Goal: Task Accomplishment & Management: Use online tool/utility

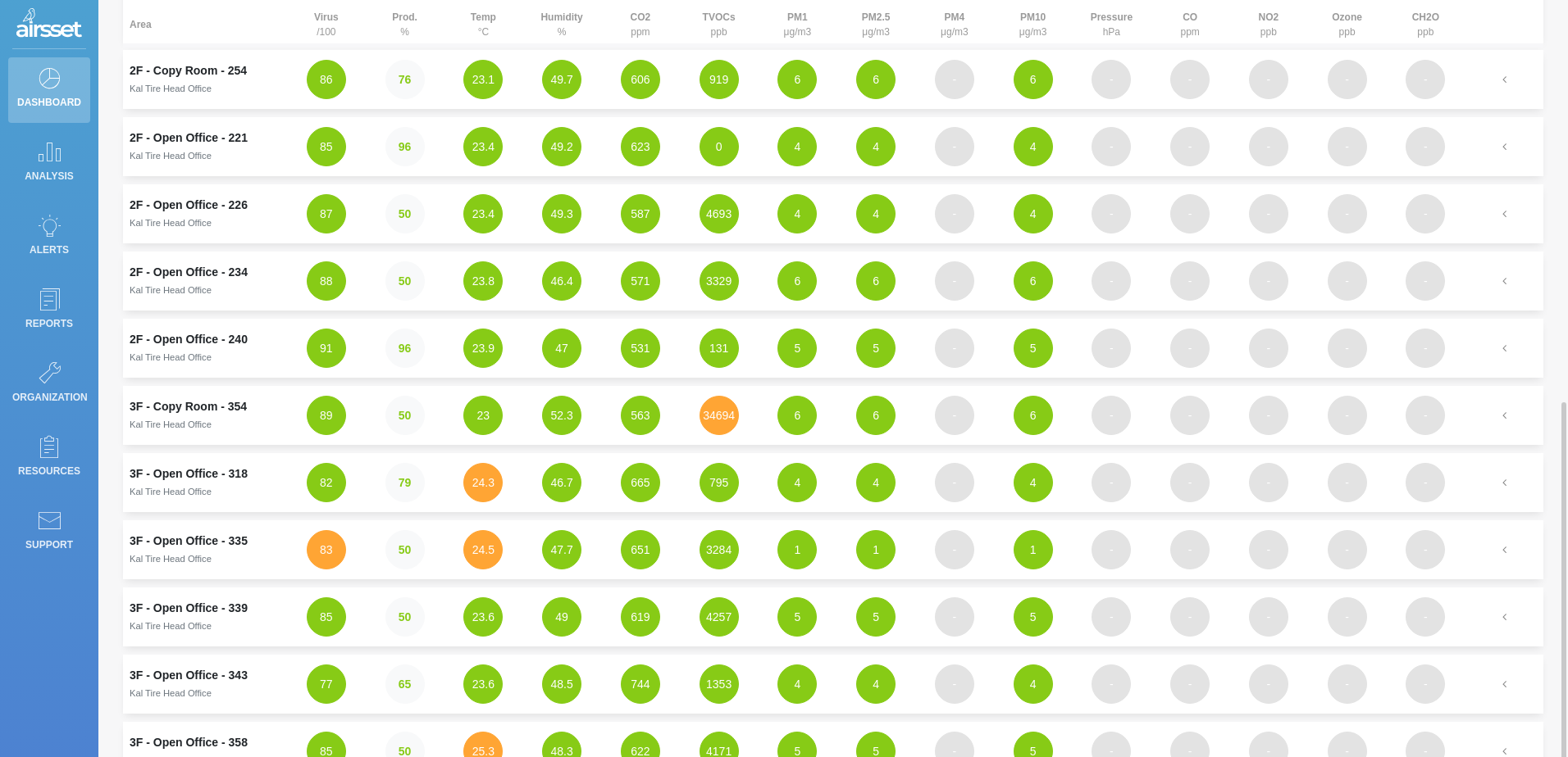
scroll to position [449, 0]
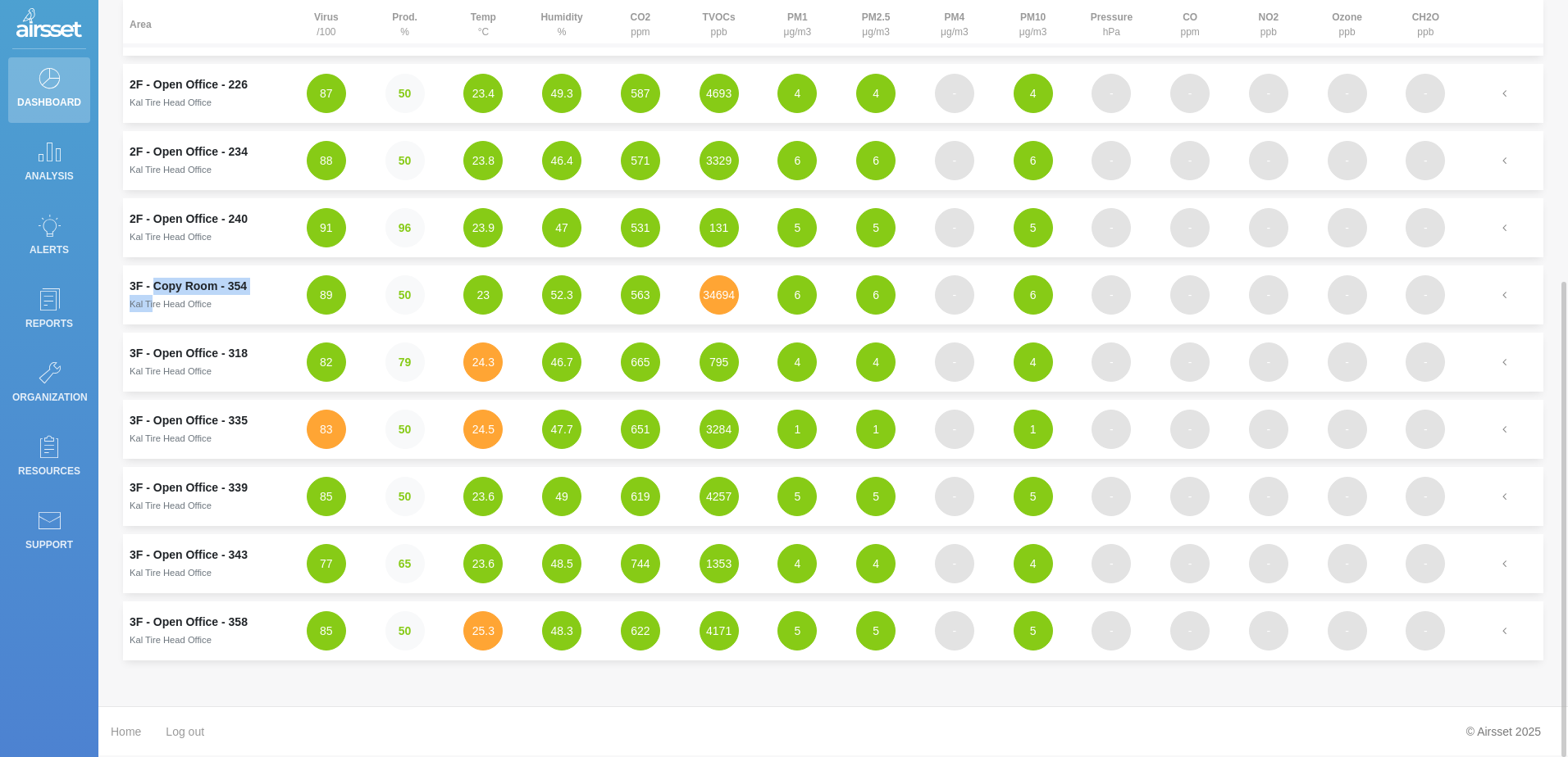
click at [153, 295] on td "3F - Copy Room - 354 Kal Tire Head Office" at bounding box center [205, 296] width 164 height 59
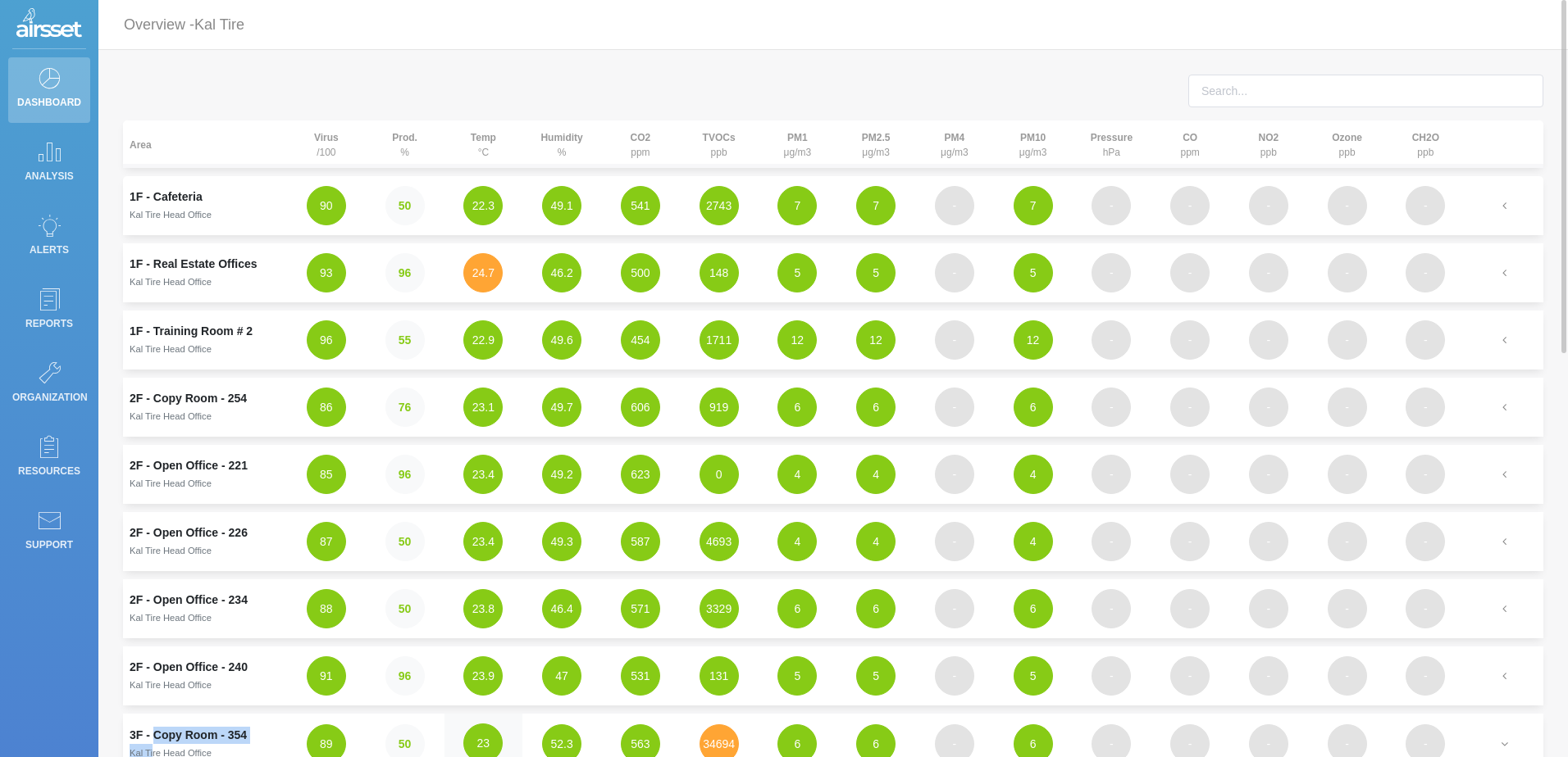
scroll to position [164, 0]
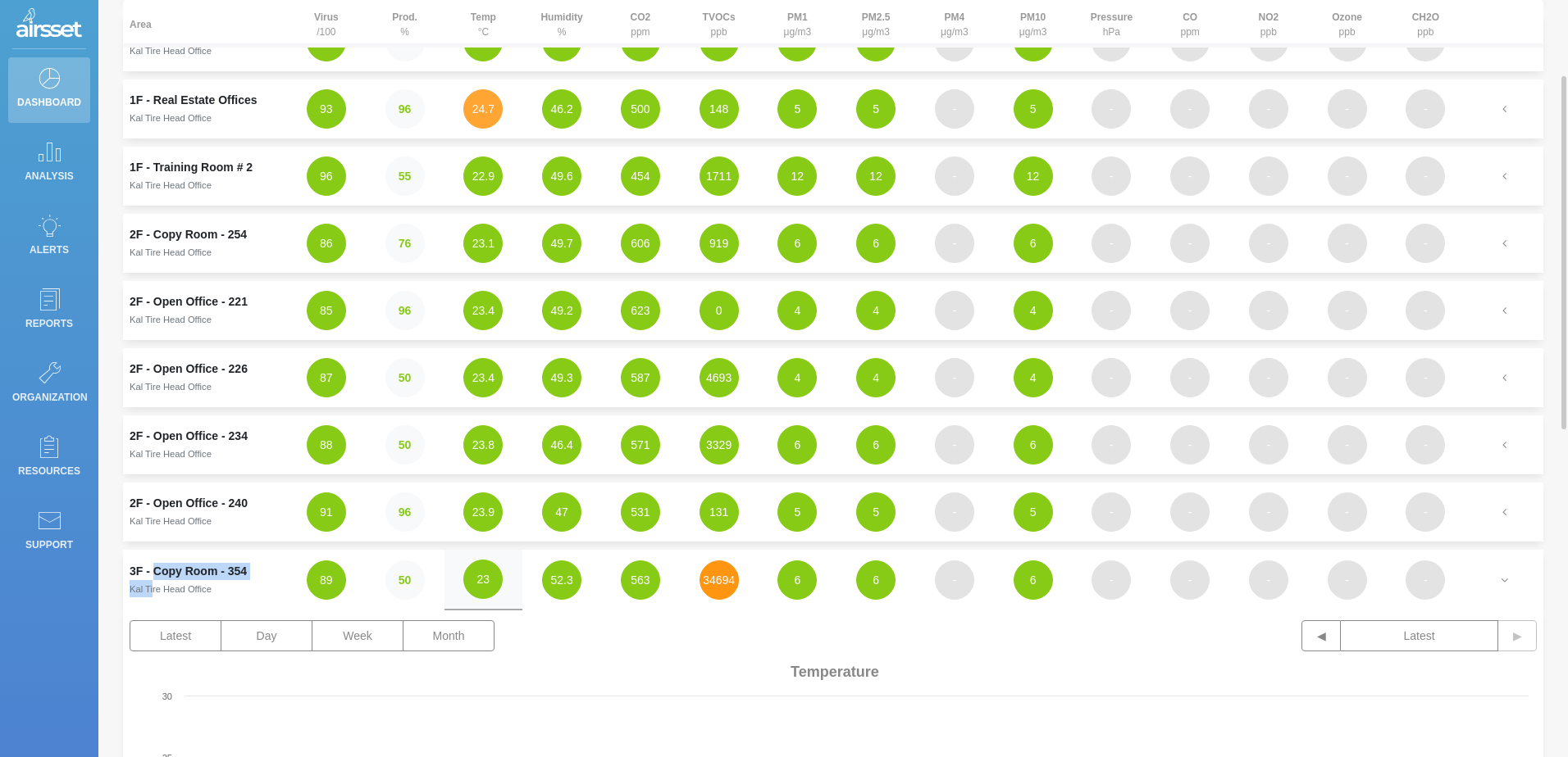
click at [718, 572] on button "34694" at bounding box center [719, 580] width 39 height 39
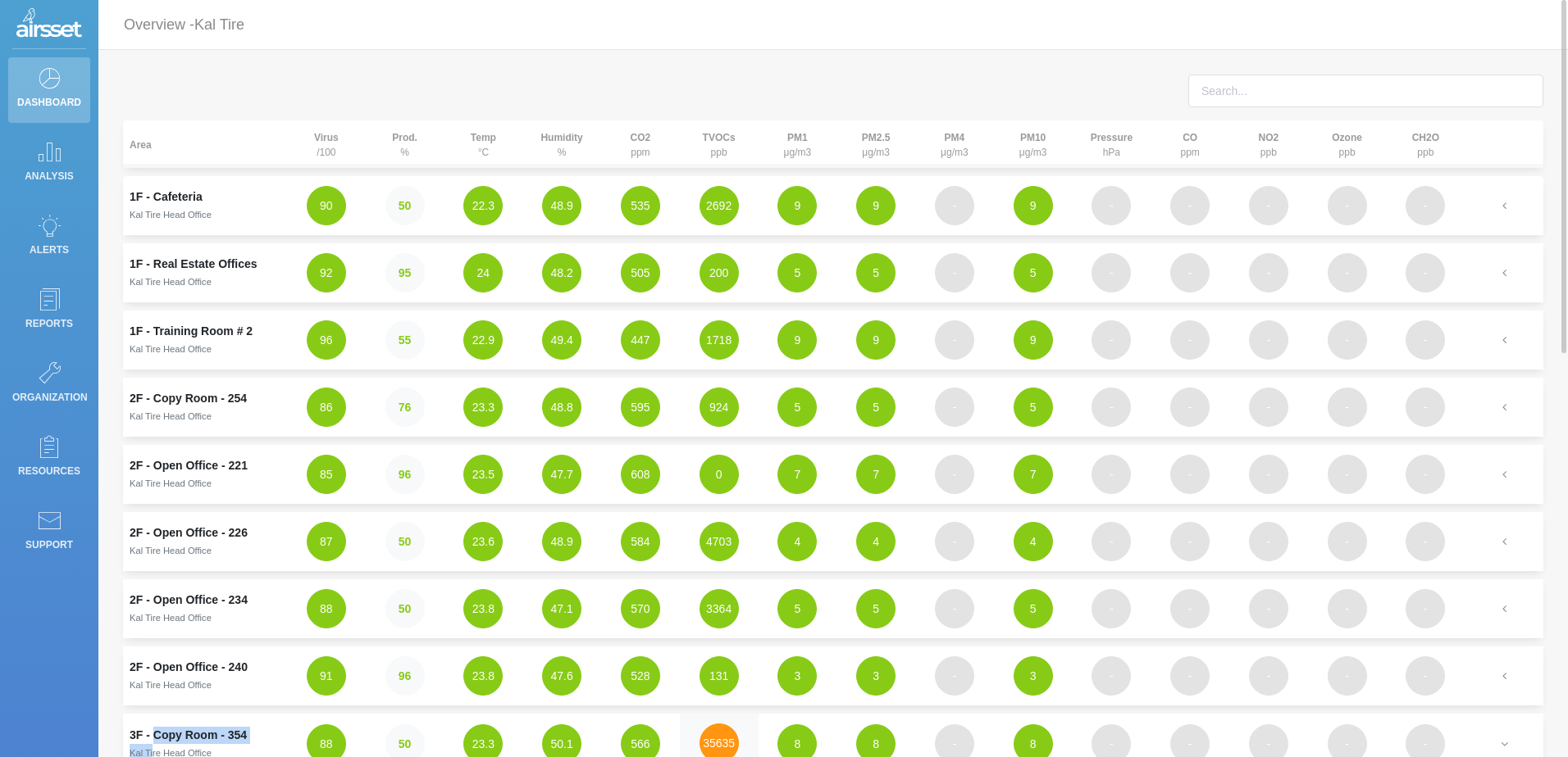
scroll to position [328, 0]
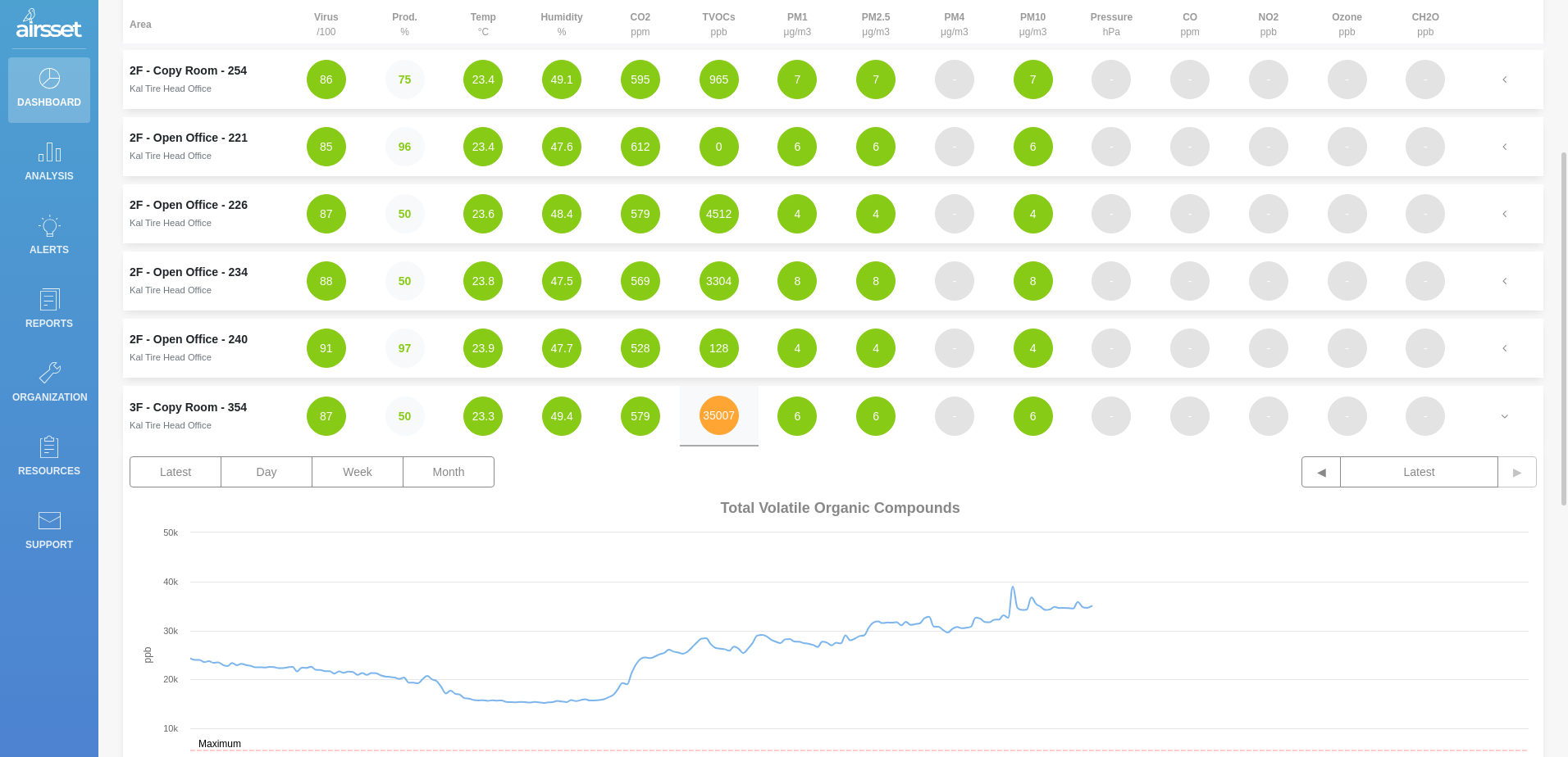
click at [136, 408] on td "3F - Copy Room - 354 Kal Tire Head Office" at bounding box center [205, 417] width 164 height 61
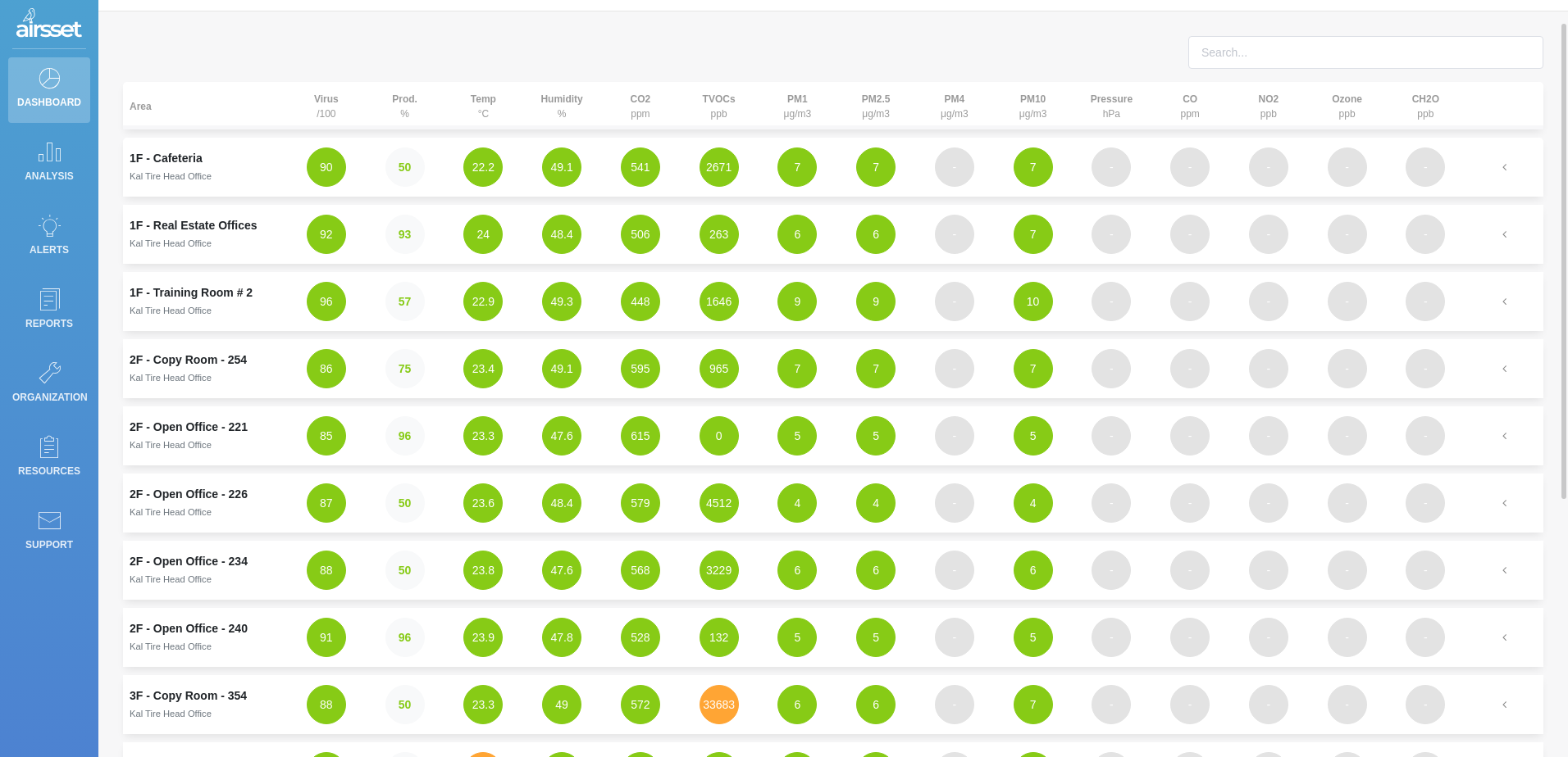
scroll to position [0, 0]
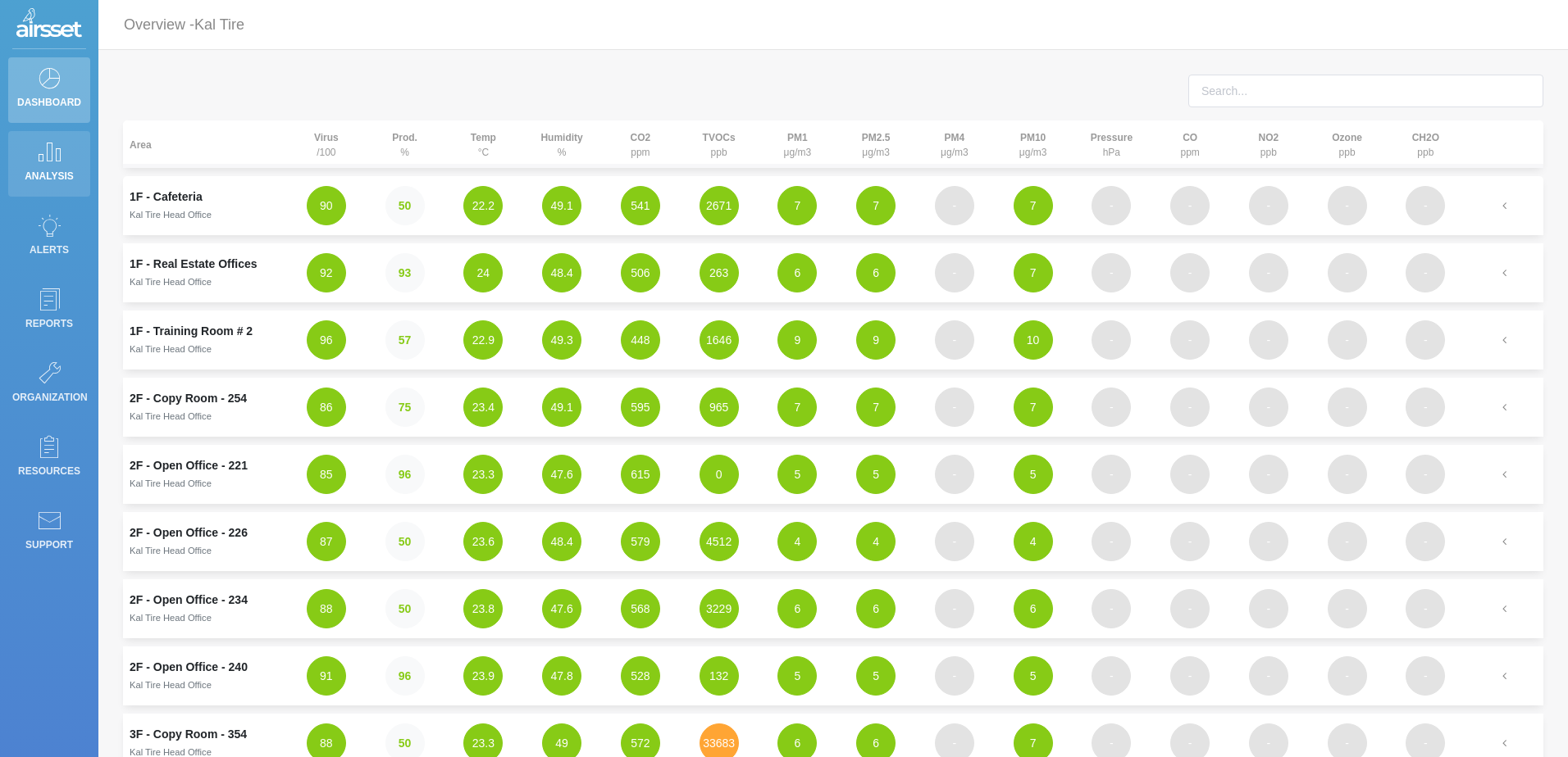
click at [46, 174] on p "Analysis" at bounding box center [49, 176] width 74 height 25
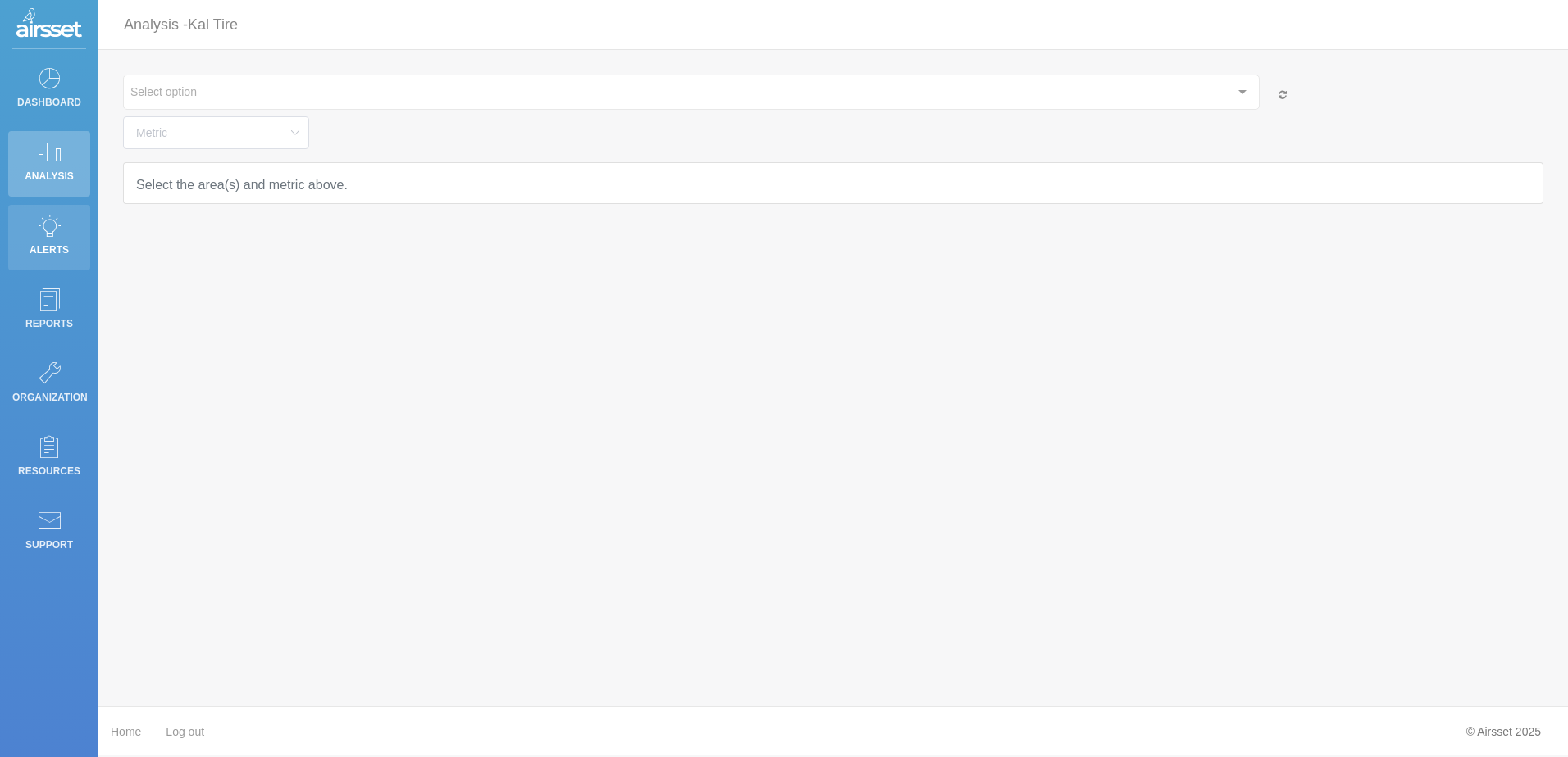
click at [51, 235] on icon at bounding box center [49, 225] width 25 height 23
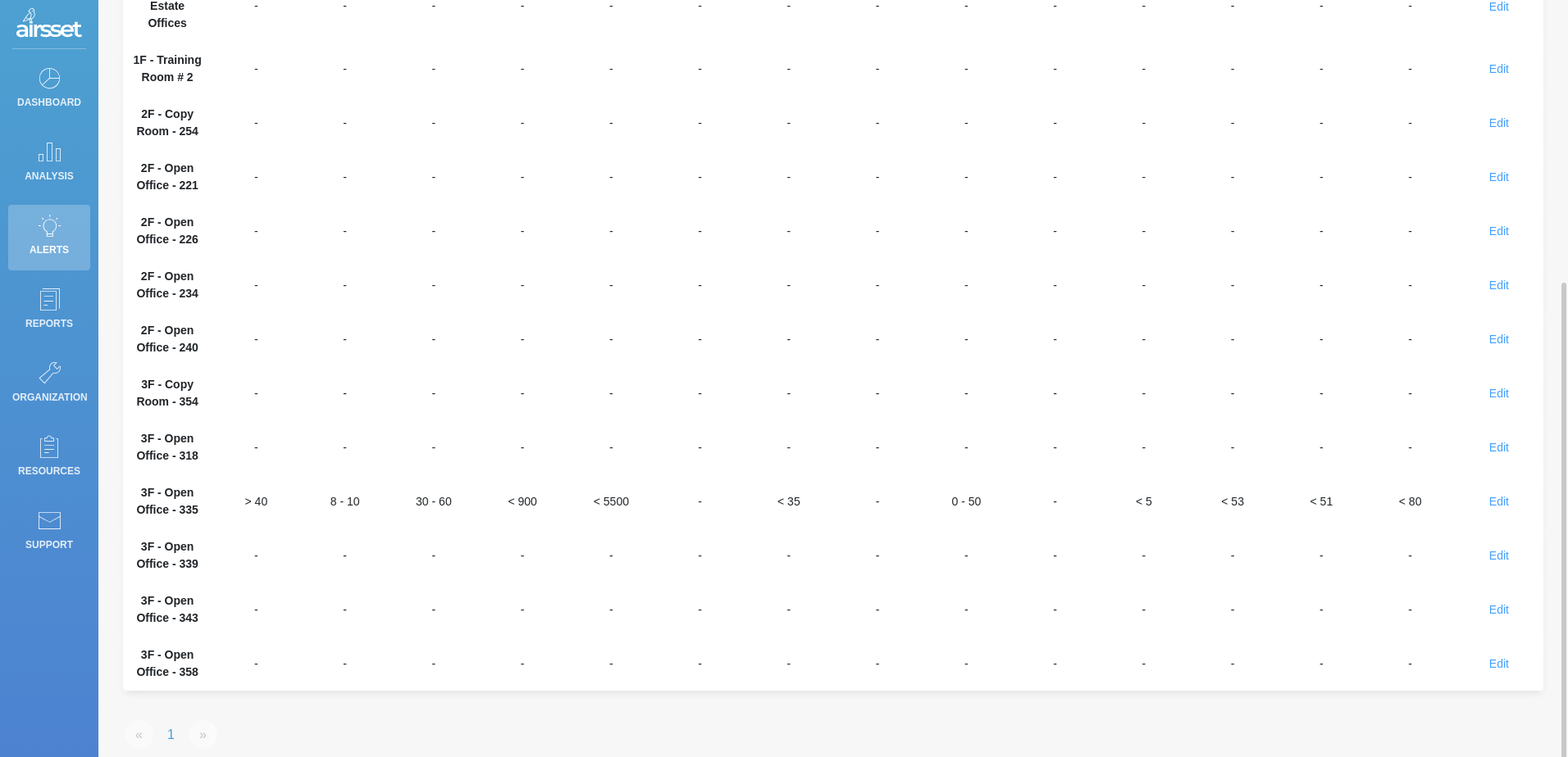
scroll to position [309, 0]
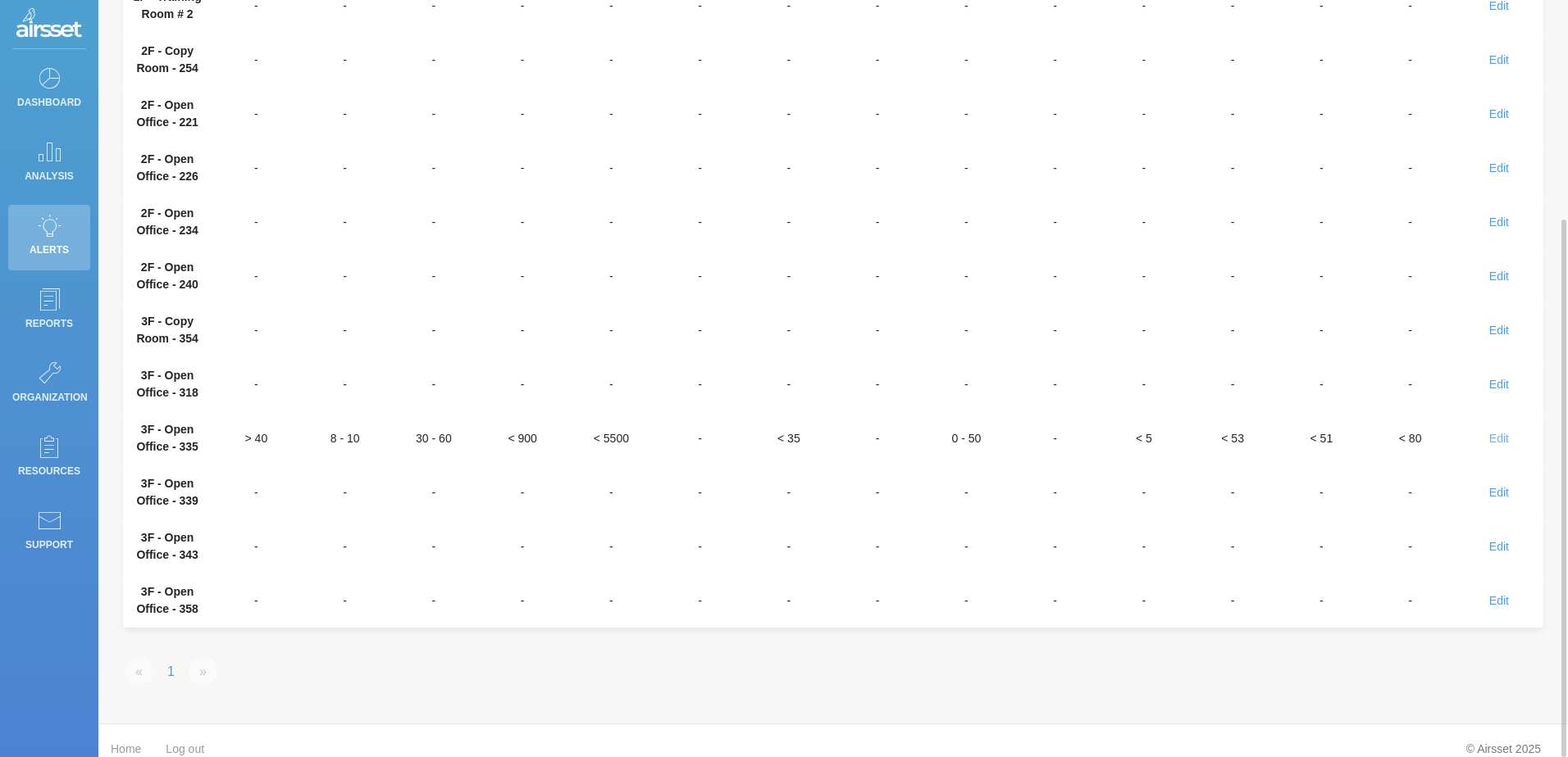
click at [1493, 432] on span "Edit" at bounding box center [1499, 438] width 19 height 13
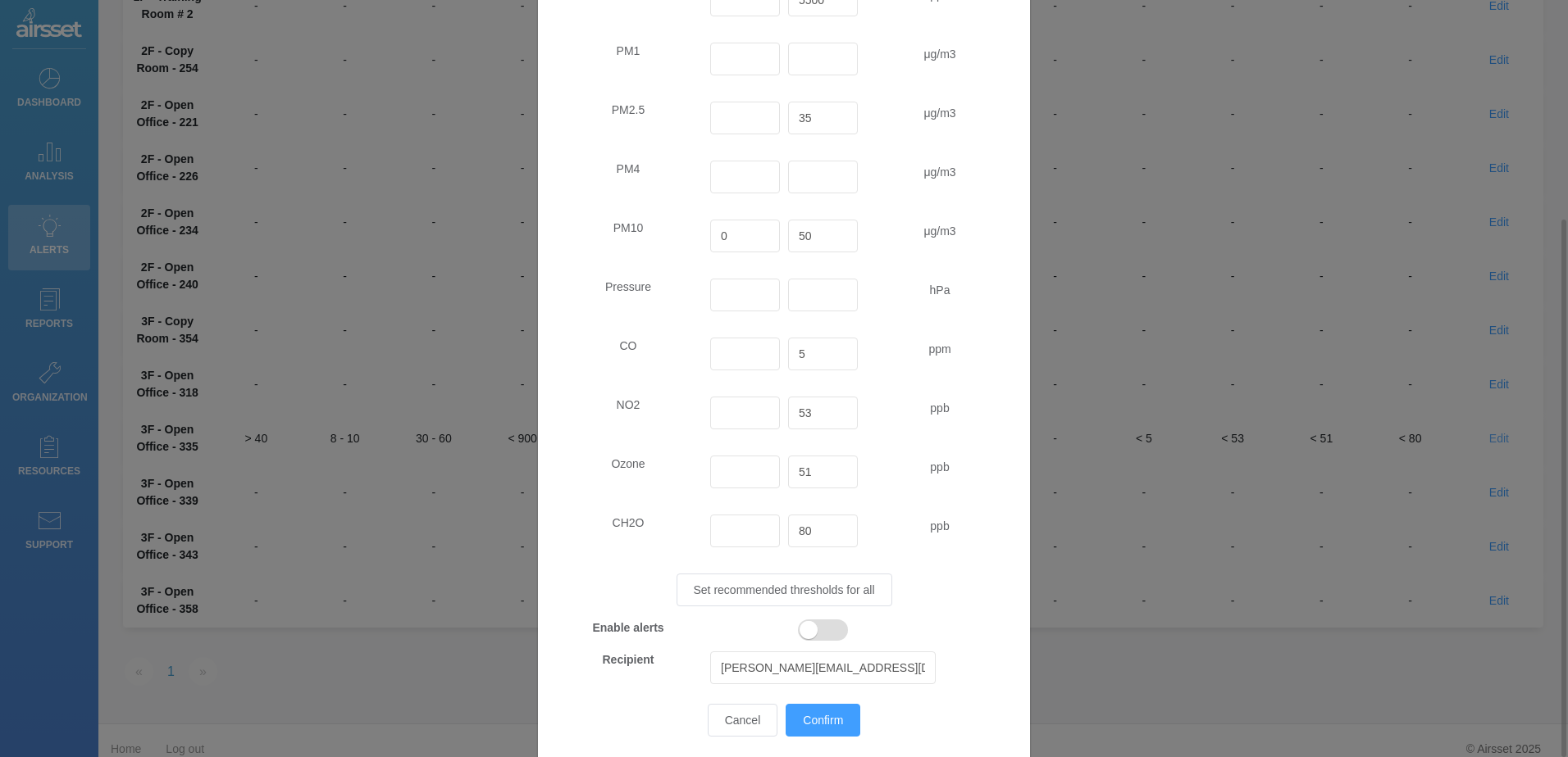
scroll to position [537, 0]
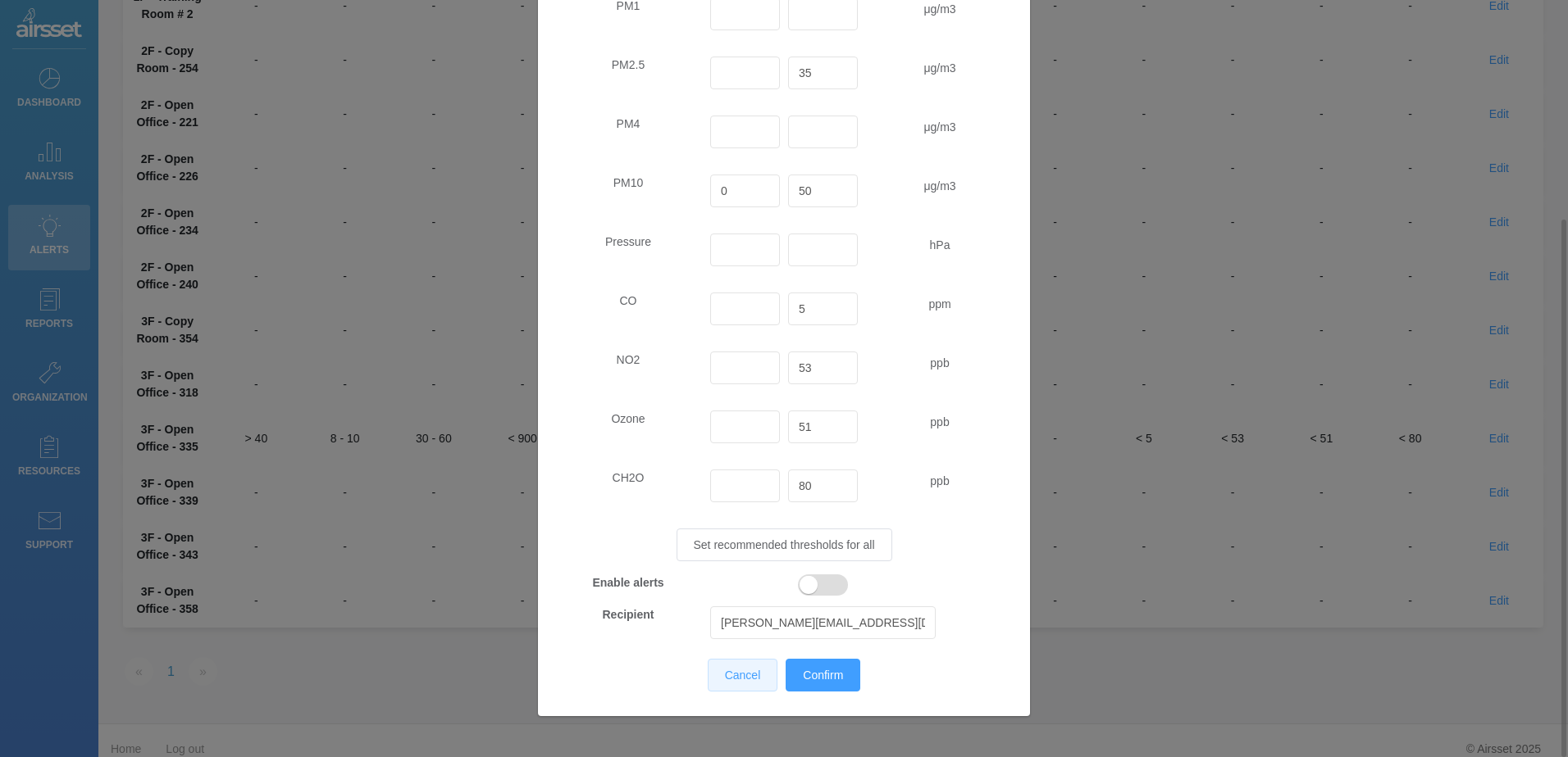
click at [725, 682] on button "Cancel" at bounding box center [742, 675] width 70 height 33
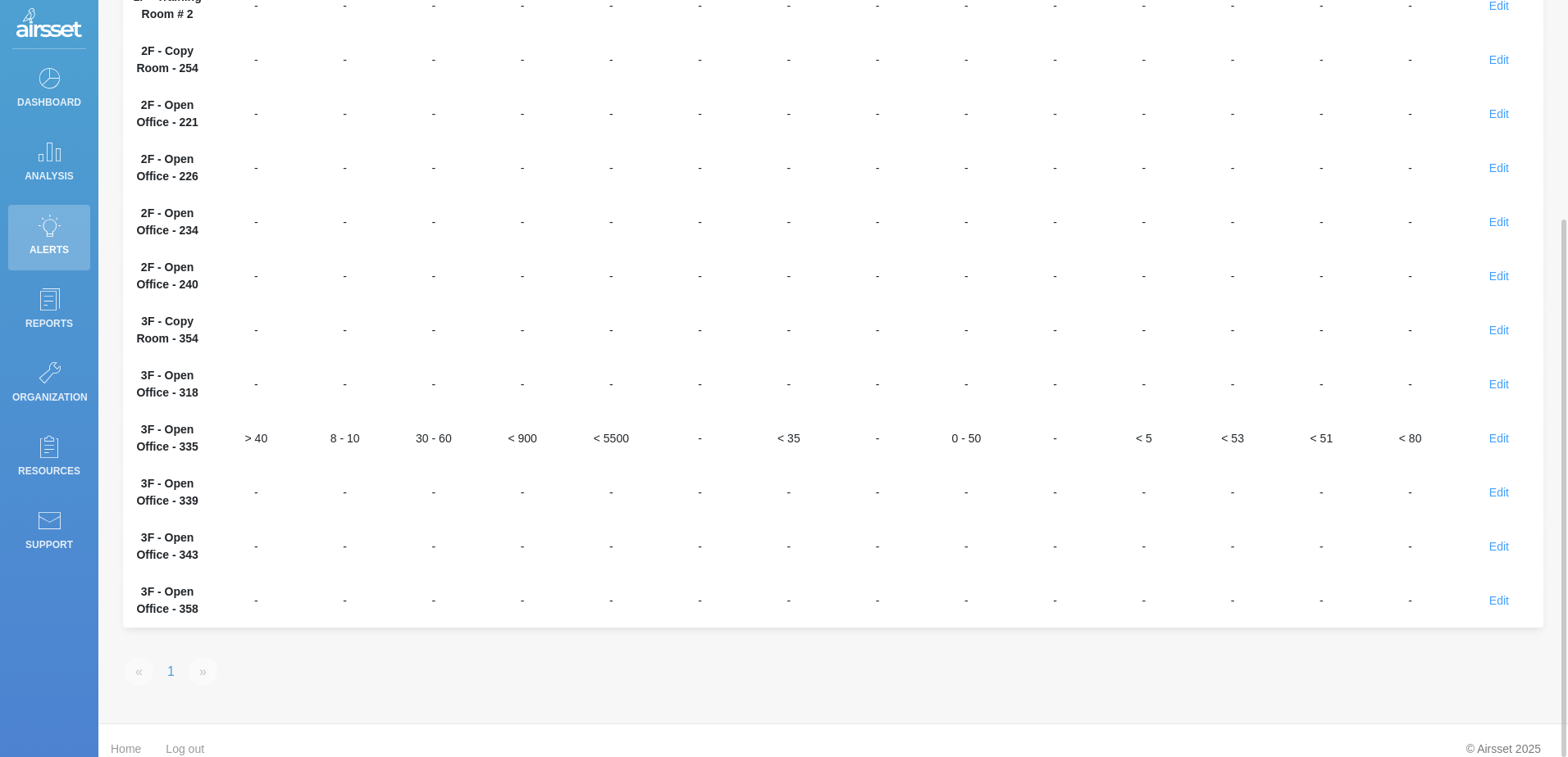
scroll to position [0, 0]
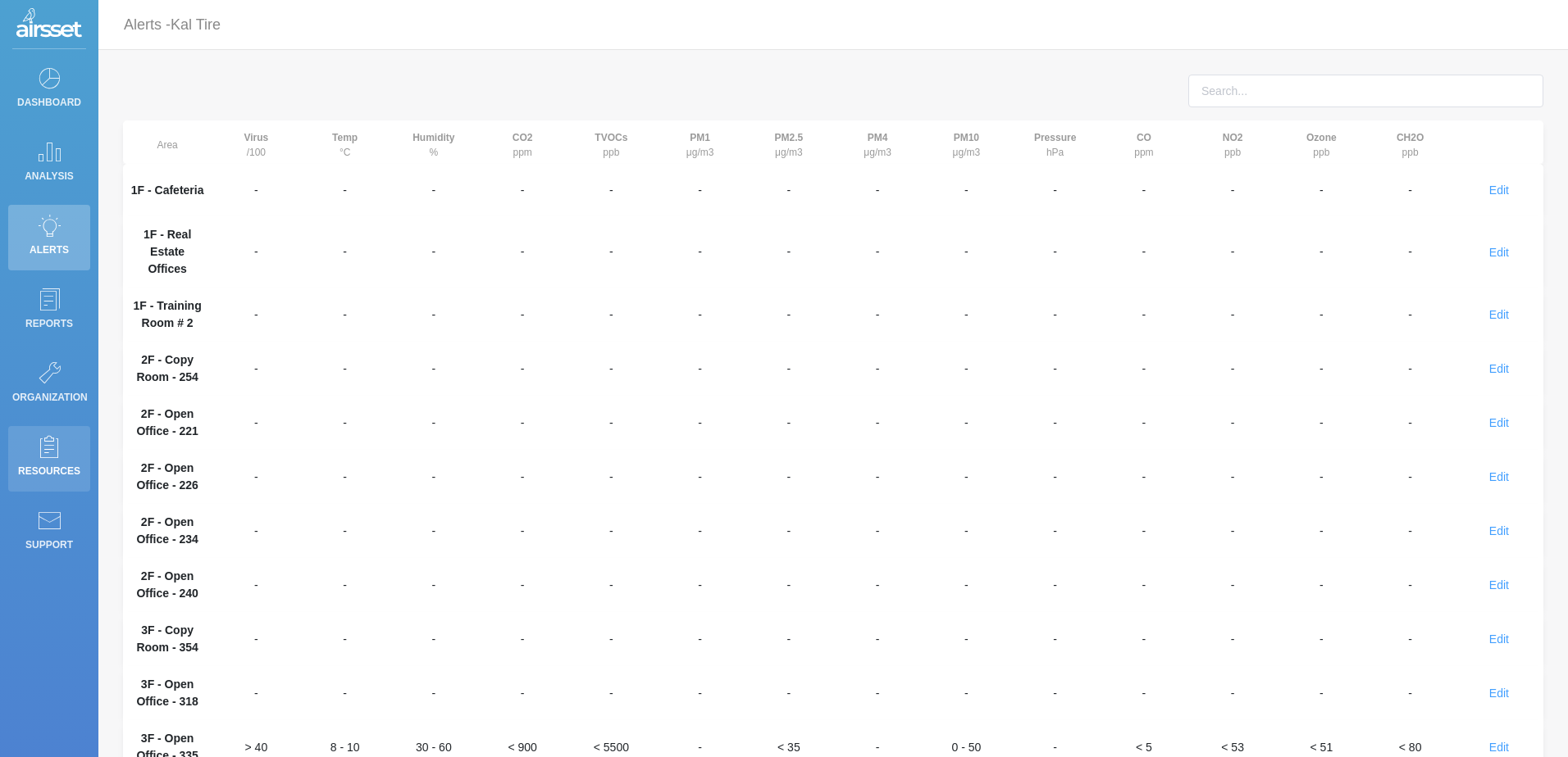
click at [51, 456] on icon at bounding box center [49, 446] width 25 height 23
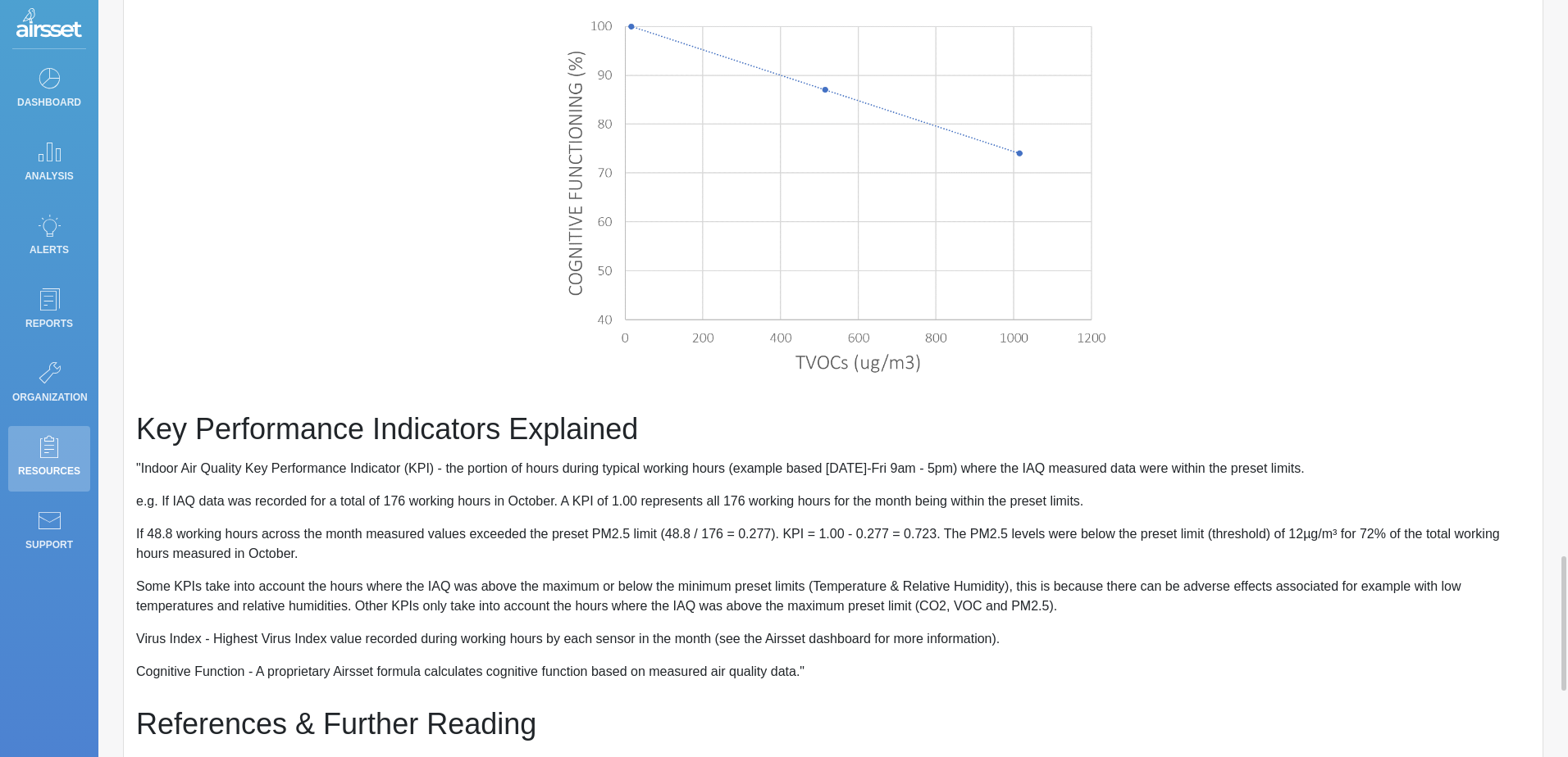
scroll to position [3486, 0]
